Goal: Task Accomplishment & Management: Manage account settings

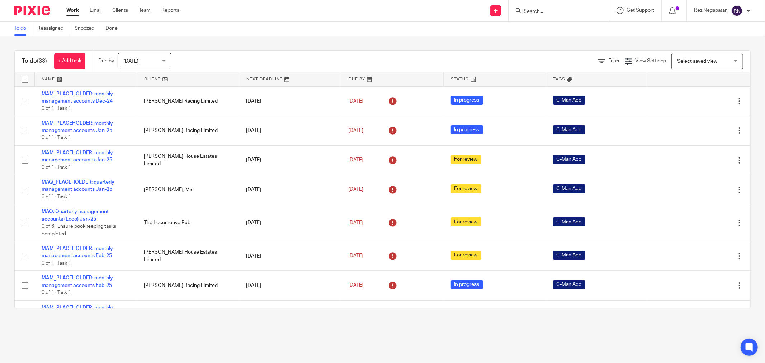
click at [558, 12] on input "Search" at bounding box center [555, 12] width 65 height 6
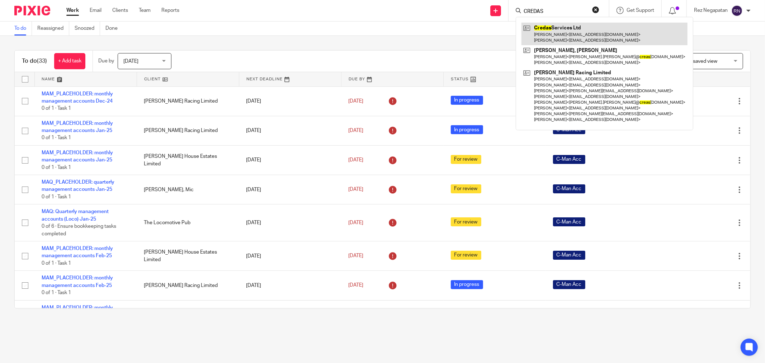
type input "CREDAS"
click at [565, 34] on link at bounding box center [604, 34] width 166 height 22
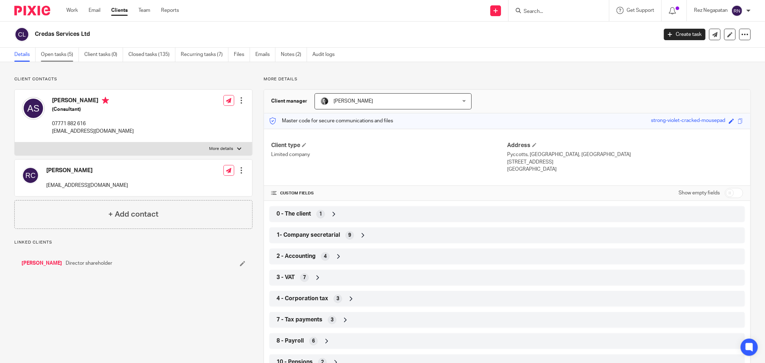
click at [61, 52] on link "Open tasks (5)" at bounding box center [60, 55] width 38 height 14
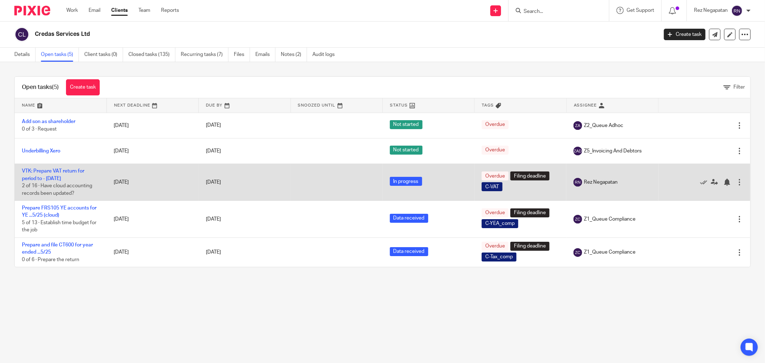
click at [44, 175] on td "VTK: Prepare VAT return for period to - August 2025 2 of 16 · Have cloud accoun…" at bounding box center [61, 182] width 92 height 37
click at [44, 170] on link "VTK: Prepare VAT return for period to - [DATE]" at bounding box center [53, 174] width 62 height 12
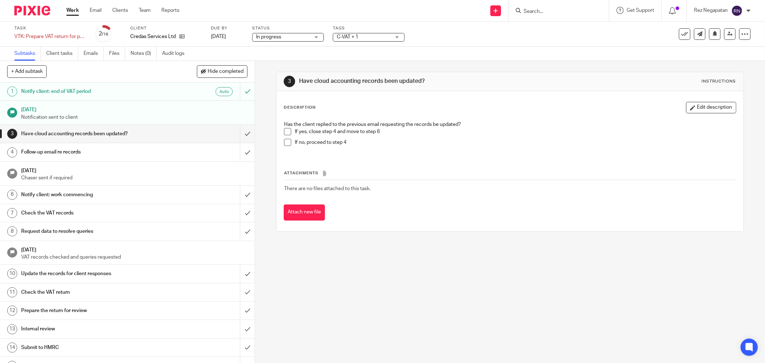
click at [314, 37] on div "In progress In progress" at bounding box center [288, 37] width 72 height 9
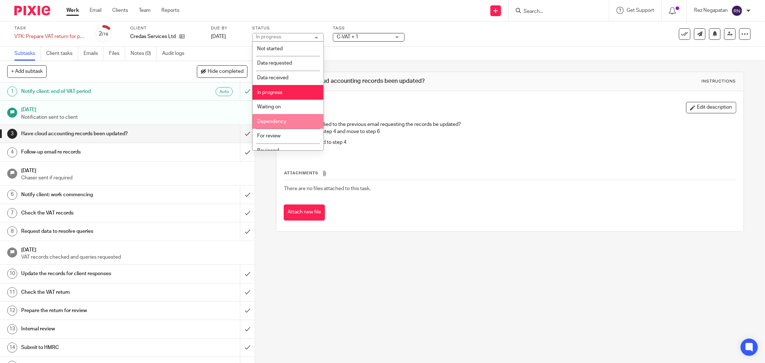
scroll to position [38, 0]
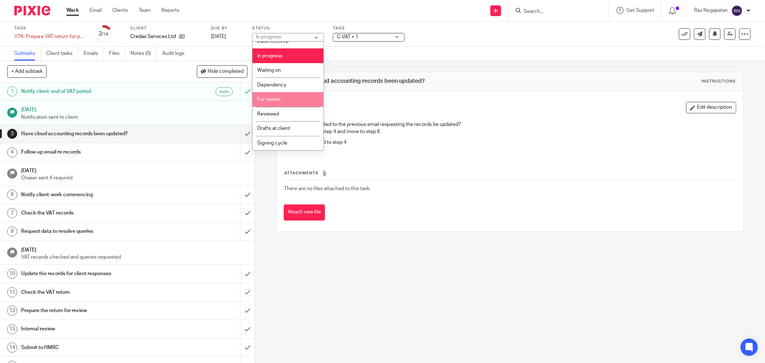
click at [281, 99] on li "For review" at bounding box center [287, 99] width 71 height 15
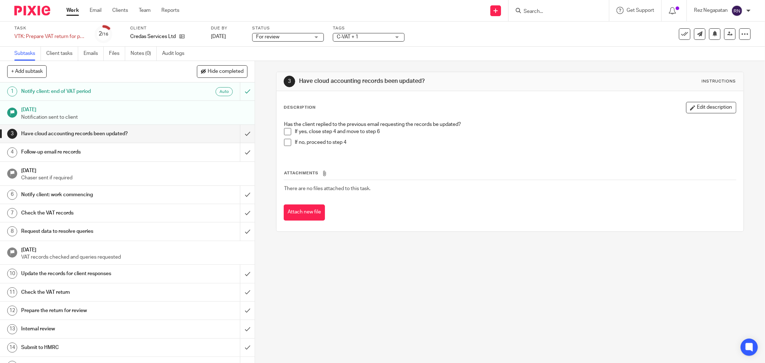
click at [468, 247] on div "3 Have cloud accounting records been updated? Instructions Description Edit des…" at bounding box center [510, 212] width 510 height 302
click at [77, 14] on link "Work" at bounding box center [72, 10] width 13 height 7
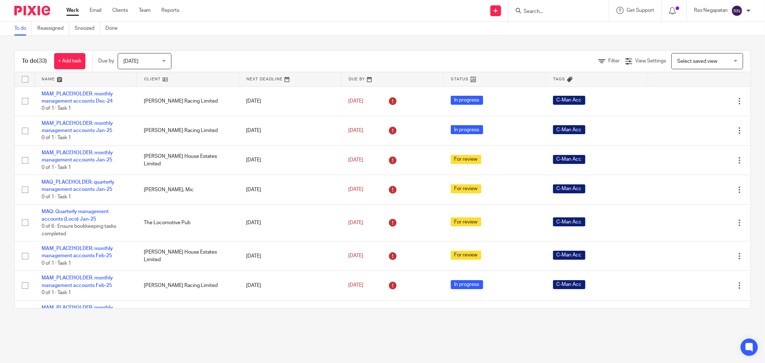
click at [161, 63] on span "[DATE]" at bounding box center [142, 60] width 38 height 15
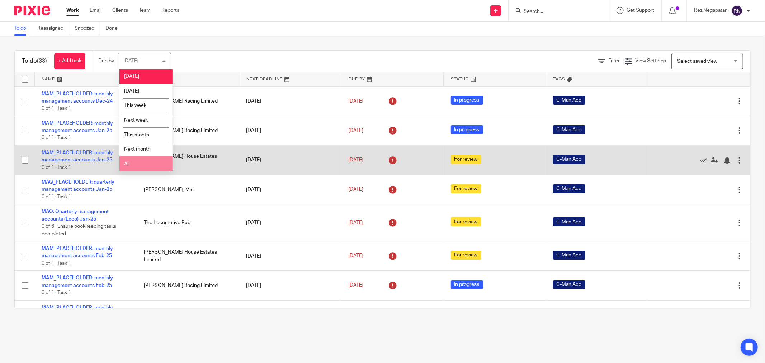
drag, startPoint x: 142, startPoint y: 165, endPoint x: 148, endPoint y: 159, distance: 7.9
click at [144, 165] on li "All" at bounding box center [145, 163] width 53 height 15
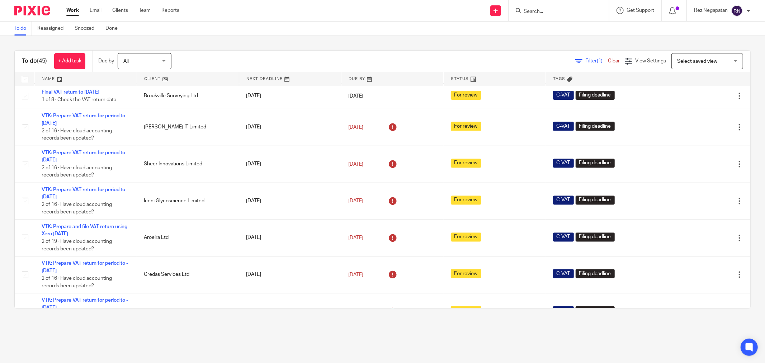
scroll to position [1214, 0]
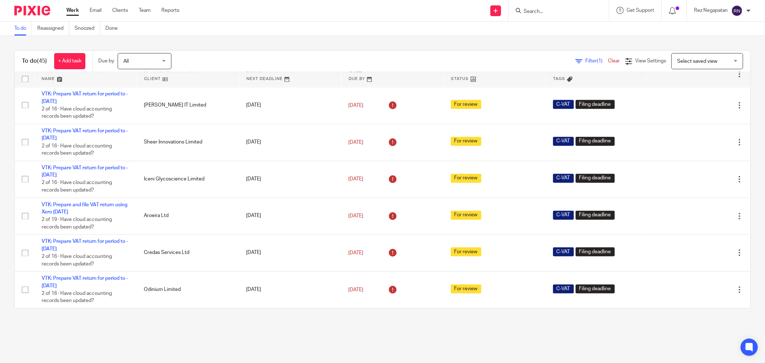
drag, startPoint x: 497, startPoint y: 34, endPoint x: 488, endPoint y: 46, distance: 14.8
click at [496, 38] on main "To do Reassigned Snoozed Done To do (45) + Add task Due by All All [DATE] [DATE…" at bounding box center [382, 181] width 765 height 363
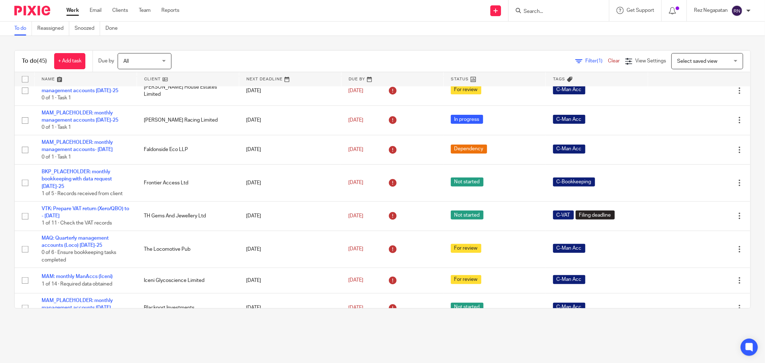
scroll to position [577, 0]
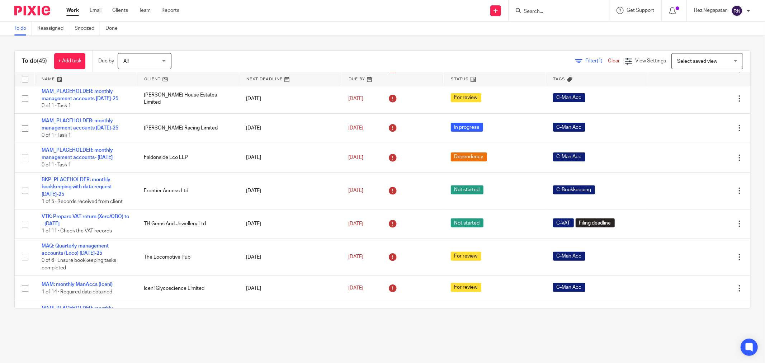
click at [376, 29] on div "To do Reassigned Snoozed Done" at bounding box center [382, 29] width 765 height 14
